Goal: Information Seeking & Learning: Learn about a topic

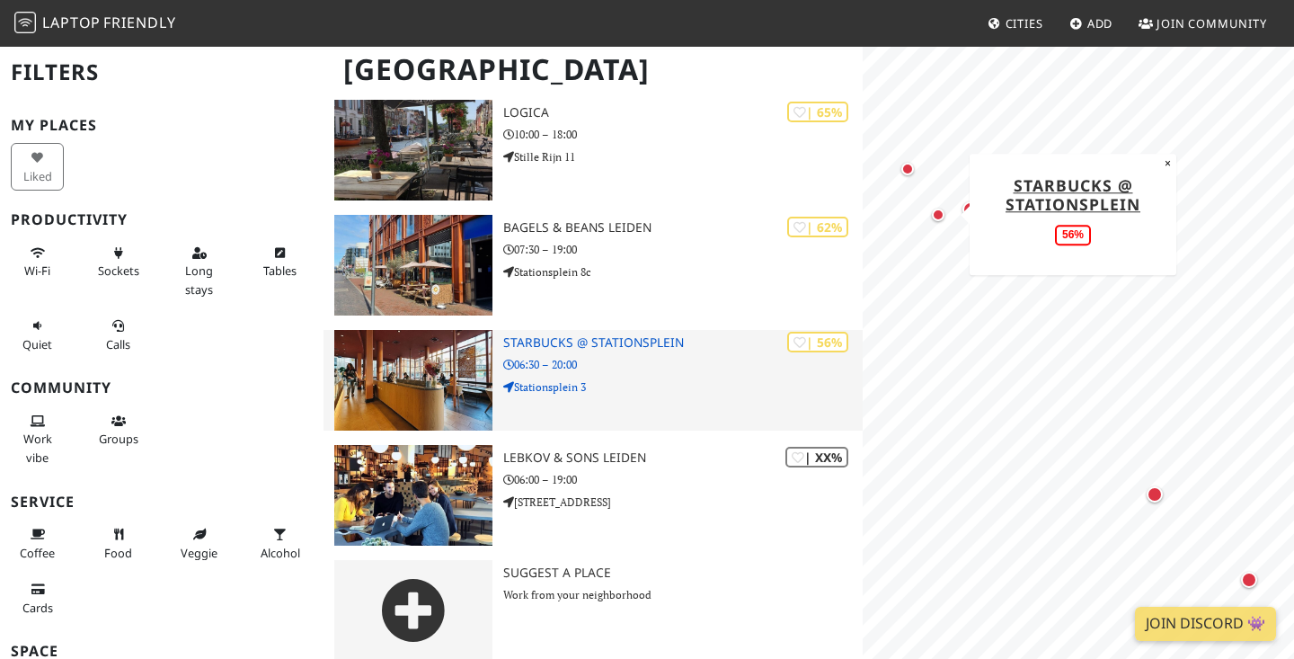
scroll to position [298, 0]
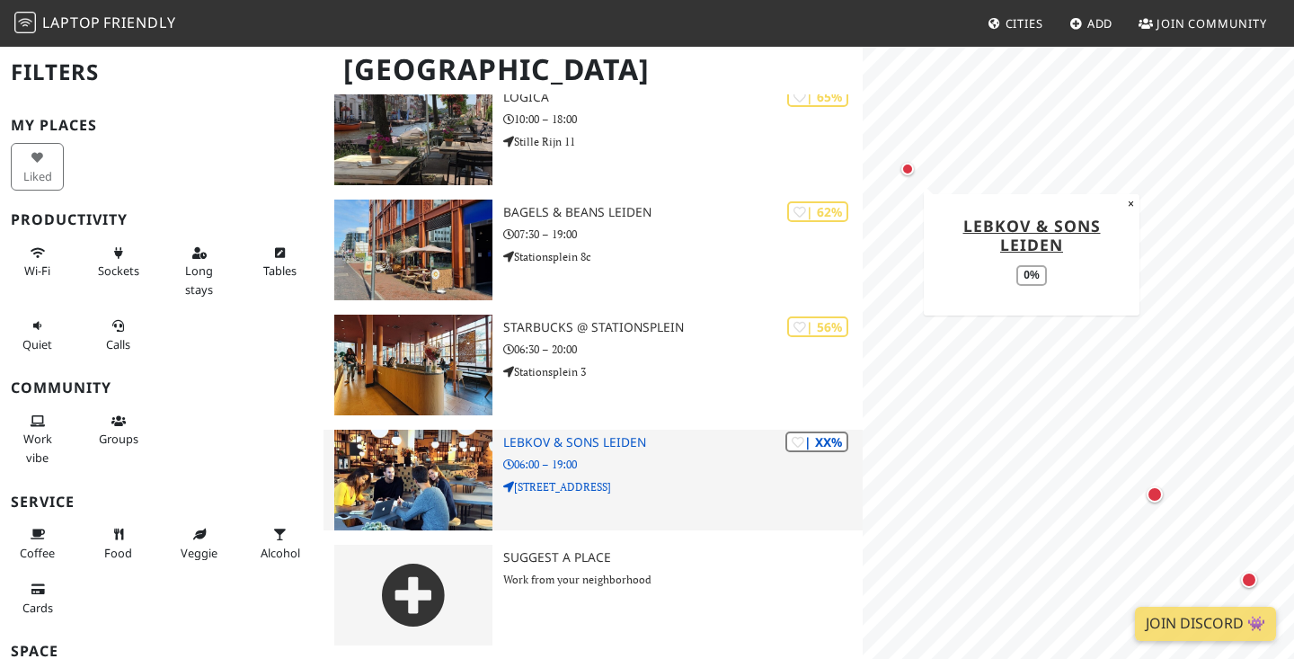
click at [509, 444] on h3 "Lebkov & Sons Leiden" at bounding box center [683, 442] width 360 height 15
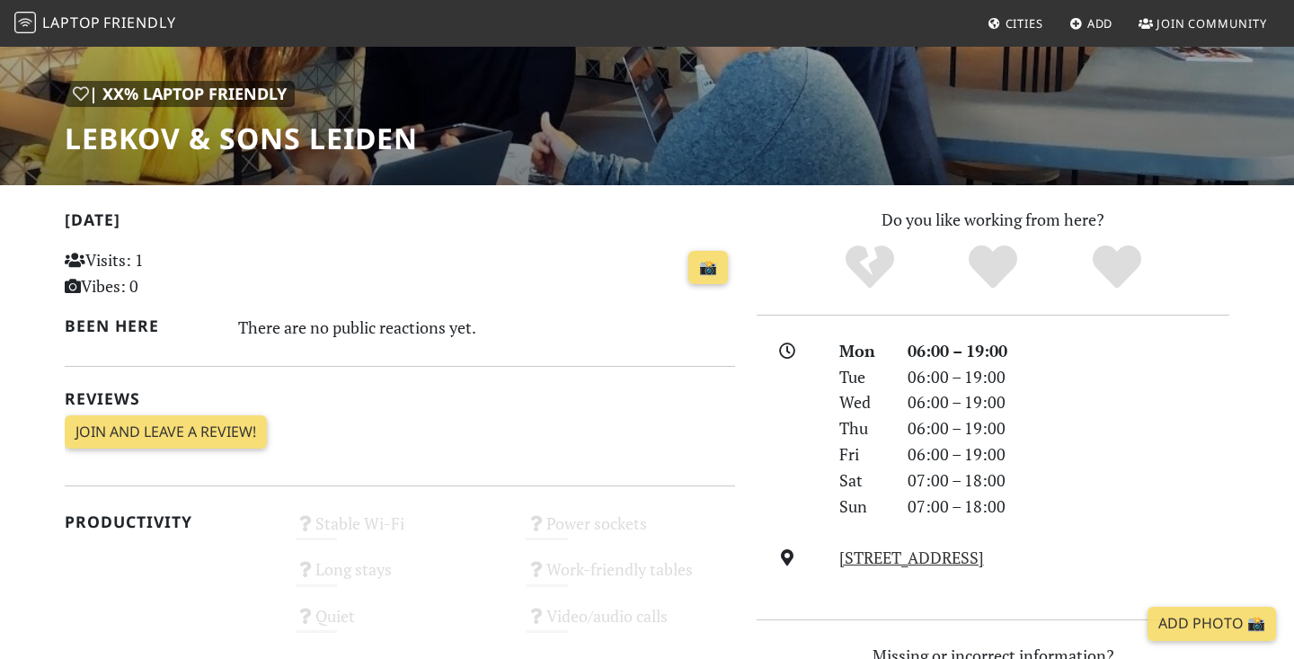
scroll to position [252, 0]
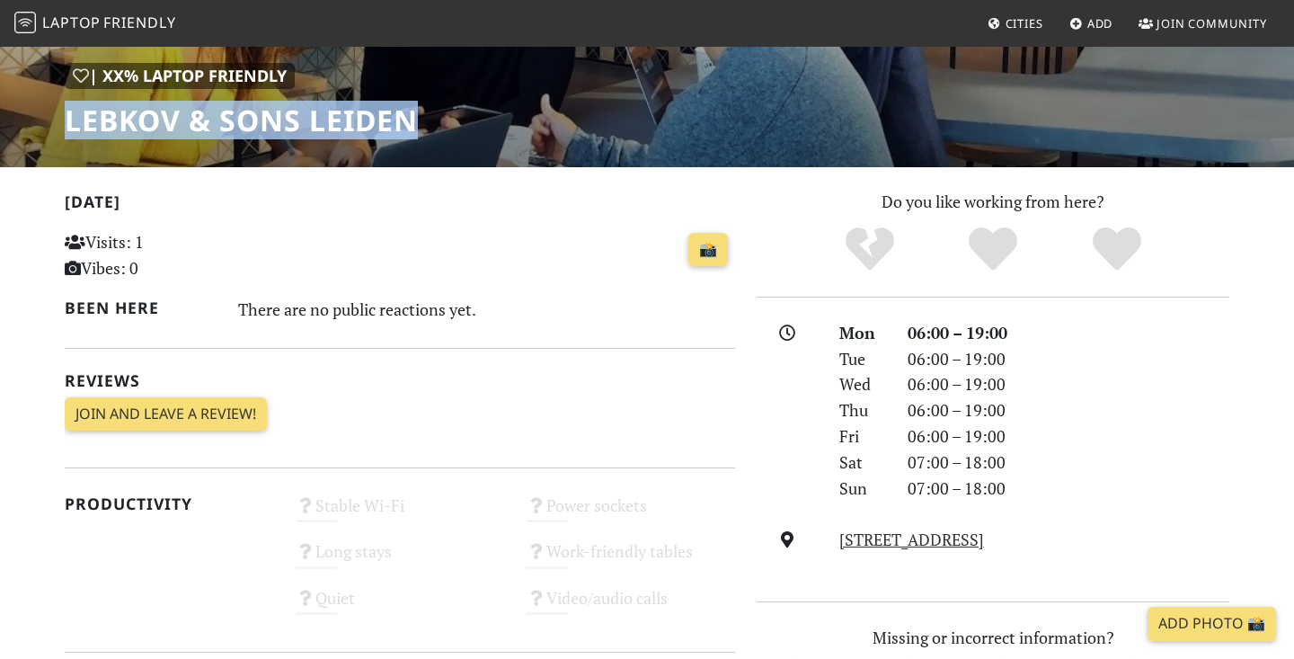
drag, startPoint x: 442, startPoint y: 116, endPoint x: 62, endPoint y: 114, distance: 380.2
copy h1 "Lebkov & Sons Leiden"
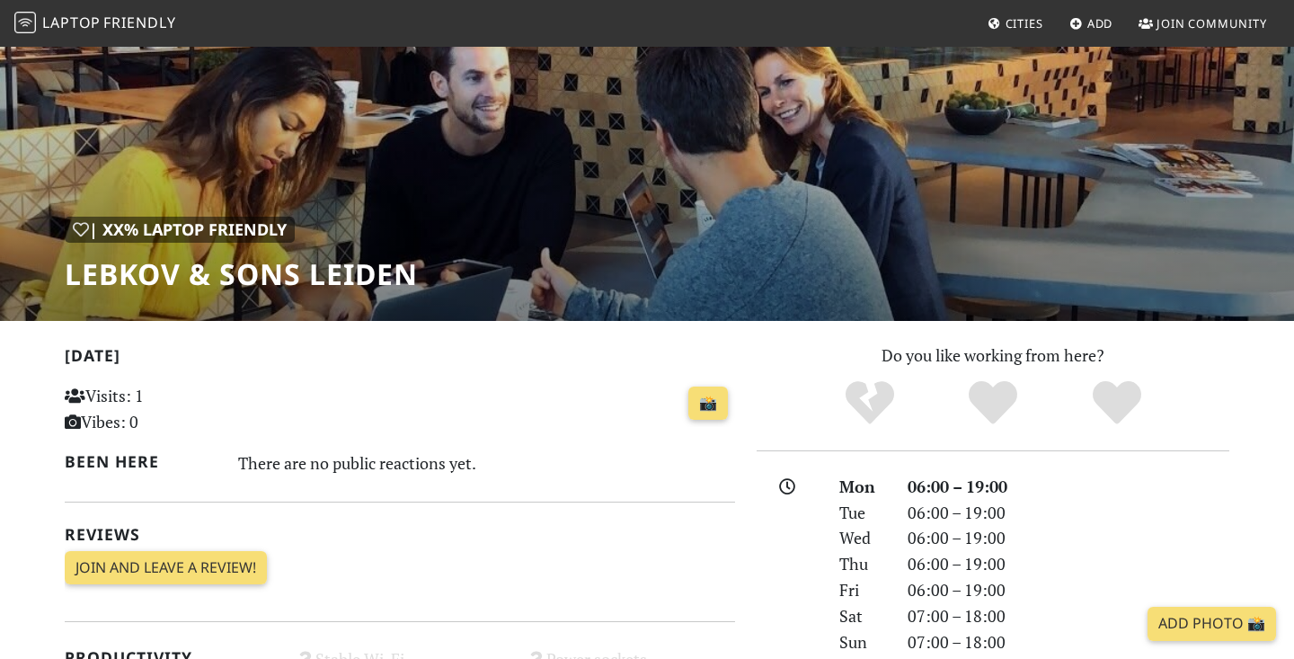
scroll to position [128, 0]
